Goal: Find specific page/section: Find specific page/section

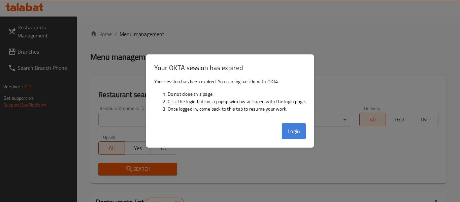
click at [303, 132] on button "Login" at bounding box center [294, 131] width 24 height 16
click at [297, 134] on button "Login" at bounding box center [294, 131] width 24 height 16
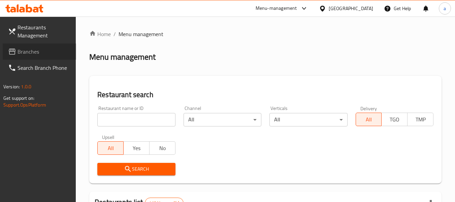
click at [36, 52] on span "Branches" at bounding box center [44, 52] width 53 height 8
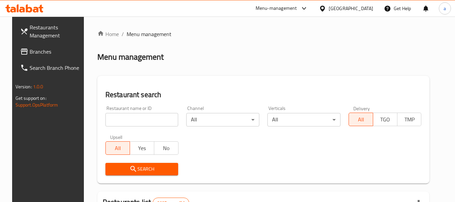
click at [37, 45] on link "Branches" at bounding box center [51, 51] width 73 height 16
click at [30, 53] on span "Branches" at bounding box center [56, 52] width 53 height 8
